Goal: Register for event/course

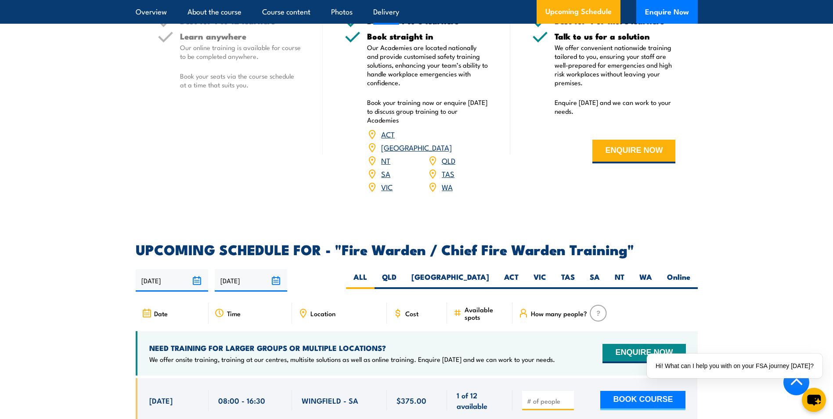
scroll to position [1317, 0]
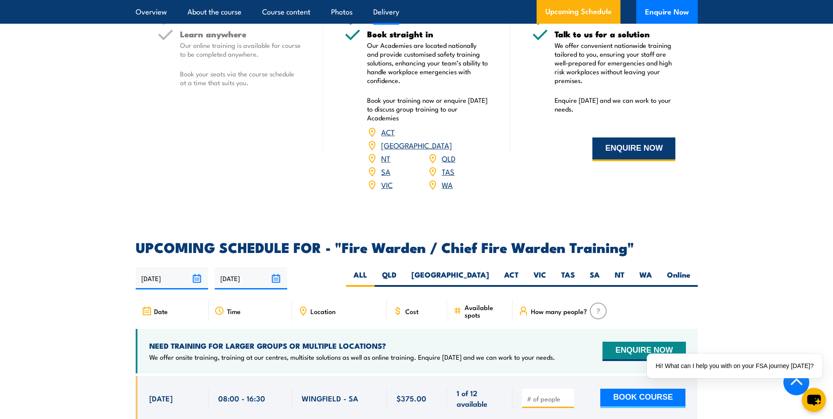
click at [628, 159] on button "ENQUIRE NOW" at bounding box center [633, 149] width 83 height 24
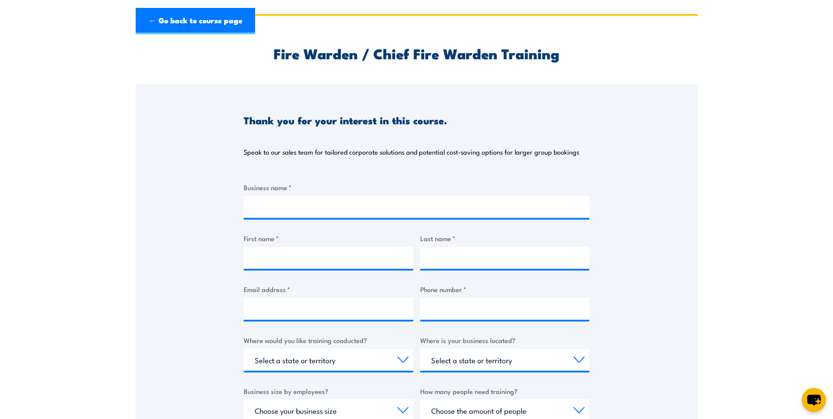
scroll to position [44, 0]
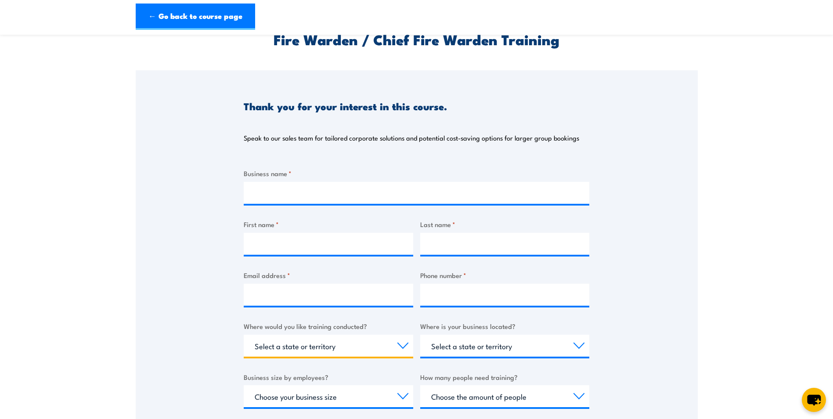
click at [406, 344] on select "Select a state or territory Nationally - multiple locations [GEOGRAPHIC_DATA] […" at bounding box center [328, 346] width 169 height 22
select select "[GEOGRAPHIC_DATA]"
click at [244, 335] on select "Select a state or territory Nationally - multiple locations [GEOGRAPHIC_DATA] […" at bounding box center [328, 346] width 169 height 22
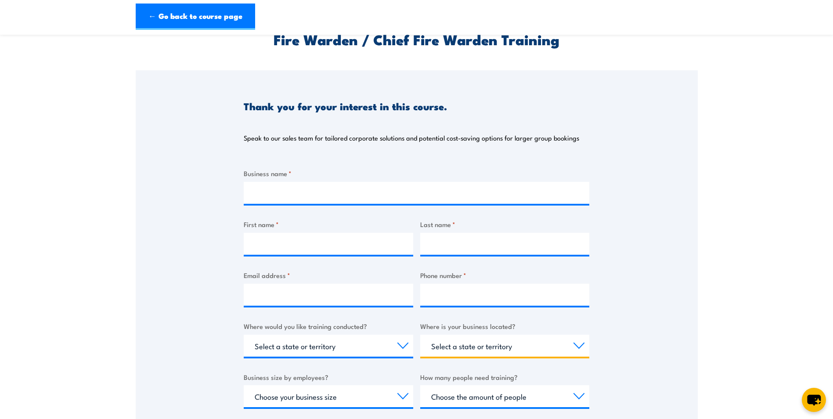
click at [582, 343] on select "Select a state or territory [GEOGRAPHIC_DATA] [GEOGRAPHIC_DATA] [GEOGRAPHIC_DAT…" at bounding box center [504, 346] width 169 height 22
select select "[GEOGRAPHIC_DATA]"
click at [420, 335] on select "Select a state or territory [GEOGRAPHIC_DATA] [GEOGRAPHIC_DATA] [GEOGRAPHIC_DAT…" at bounding box center [504, 346] width 169 height 22
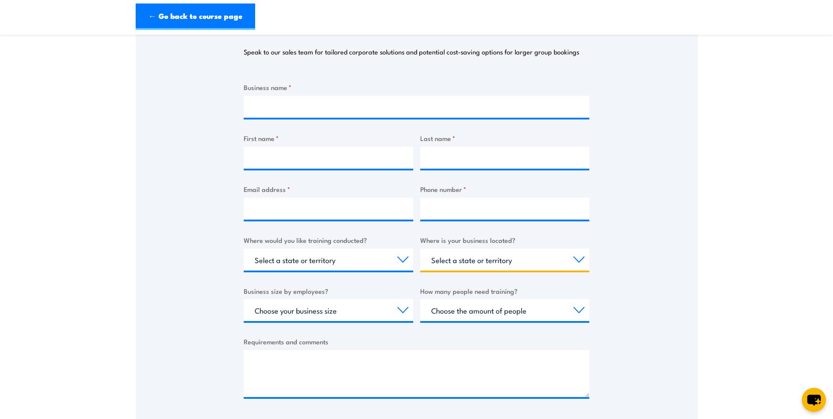
scroll to position [132, 0]
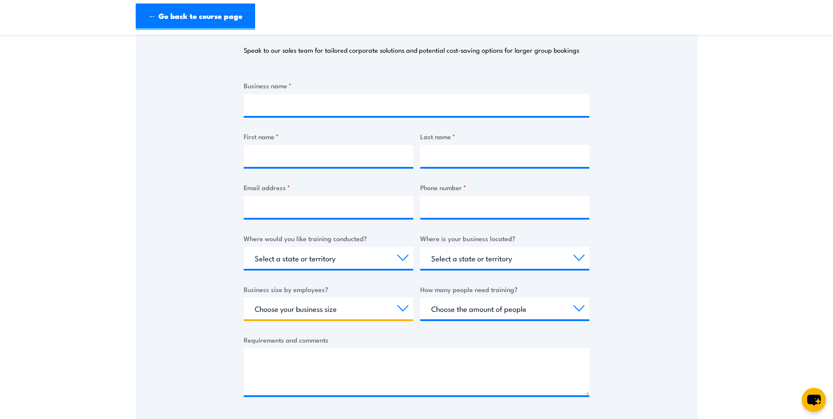
click at [401, 305] on select "Choose your business size 1 to 19 20 to 199 200+" at bounding box center [328, 308] width 169 height 22
select select "20 to 199"
click at [244, 297] on select "Choose your business size 1 to 19 20 to 199 200+" at bounding box center [328, 308] width 169 height 22
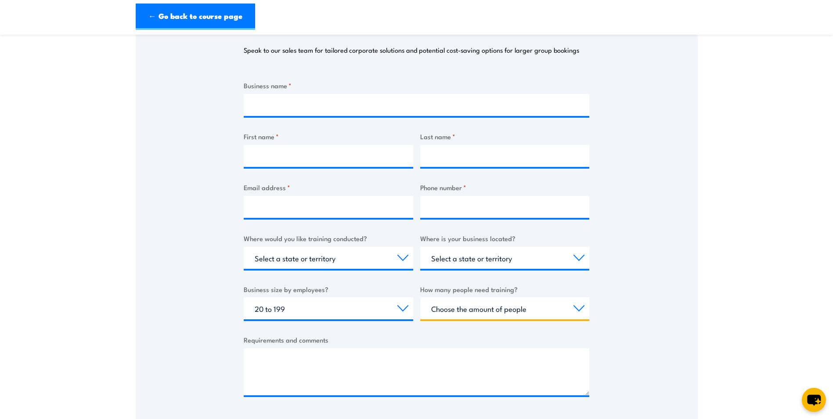
click at [583, 309] on select "Choose the amount of people 1 to 4 5 to 19 20+" at bounding box center [504, 308] width 169 height 22
select select "1 to 4"
click at [420, 297] on select "Choose the amount of people 1 to 4 5 to 19 20+" at bounding box center [504, 308] width 169 height 22
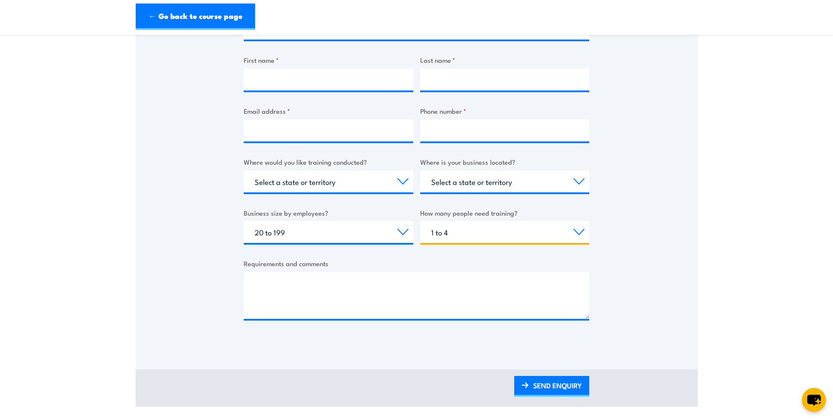
scroll to position [44, 0]
